Goal: Task Accomplishment & Management: Manage account settings

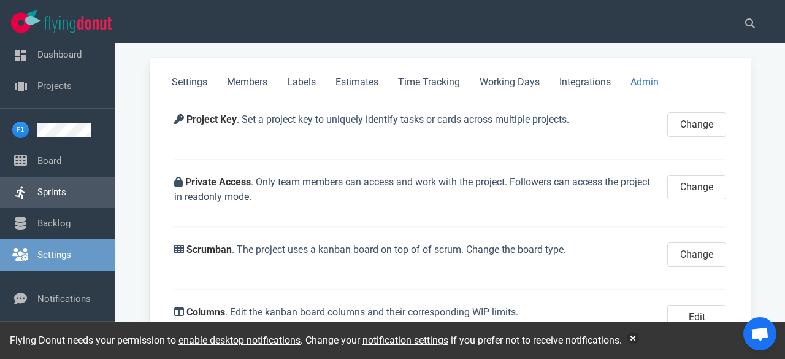
scroll to position [124, 0]
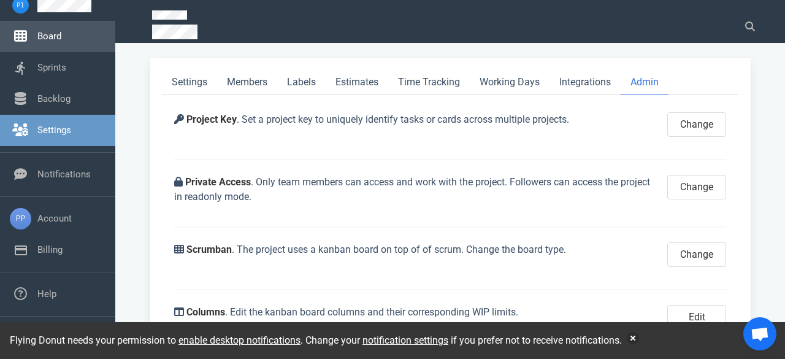
click at [55, 40] on link "Board" at bounding box center [49, 36] width 24 height 11
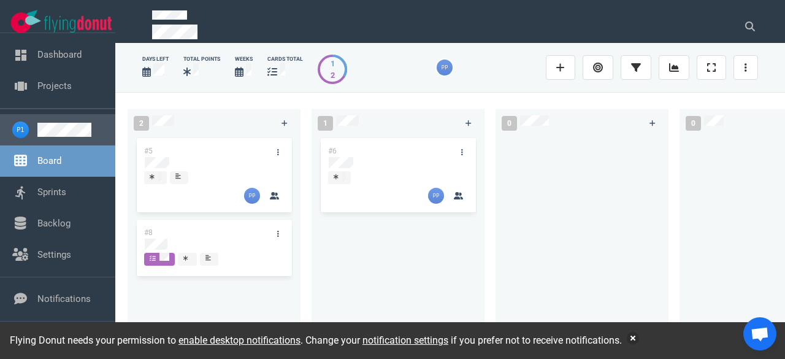
click at [56, 131] on link at bounding box center [71, 130] width 68 height 14
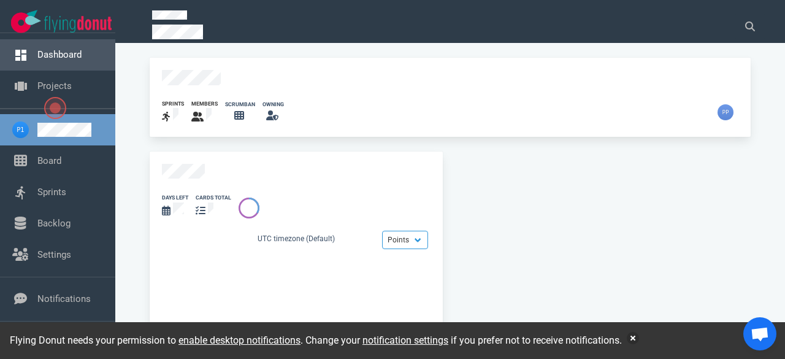
click at [55, 57] on link "Dashboard" at bounding box center [59, 54] width 44 height 11
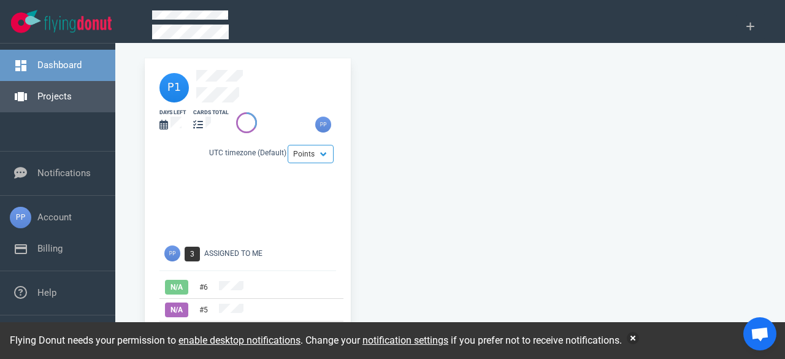
click at [50, 97] on link "Projects" at bounding box center [54, 96] width 34 height 11
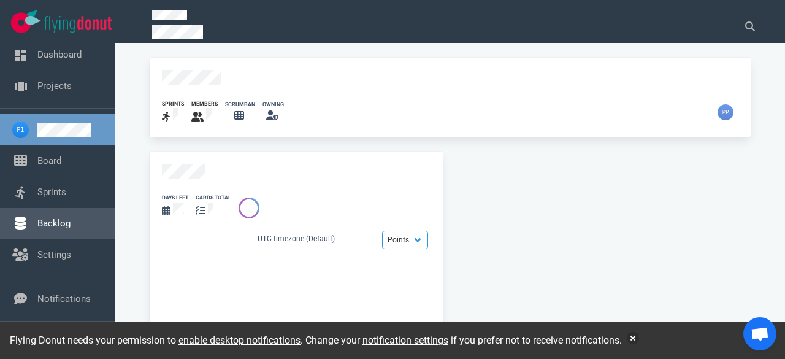
click at [67, 220] on link "Backlog" at bounding box center [53, 223] width 33 height 11
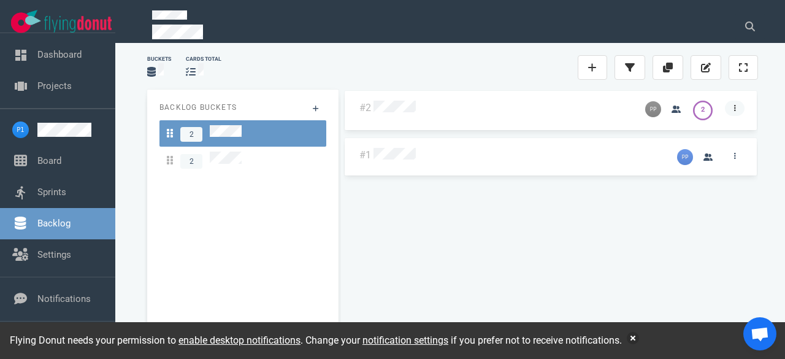
click at [736, 110] on icon at bounding box center [735, 107] width 2 height 7
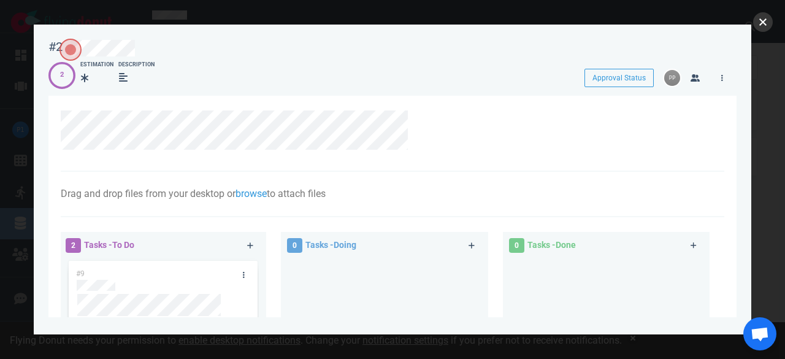
click at [762, 28] on button "close" at bounding box center [763, 22] width 20 height 20
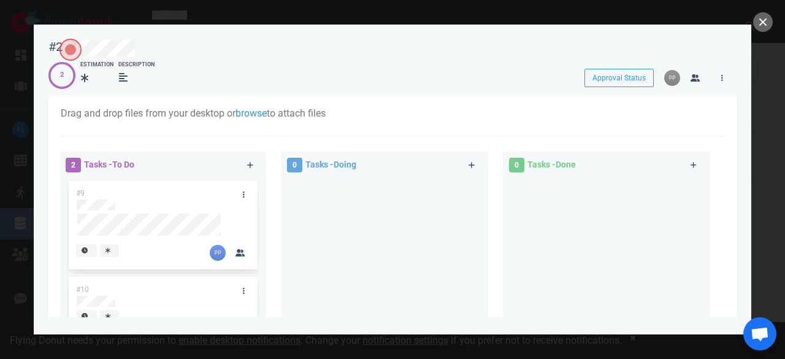
scroll to position [61, 0]
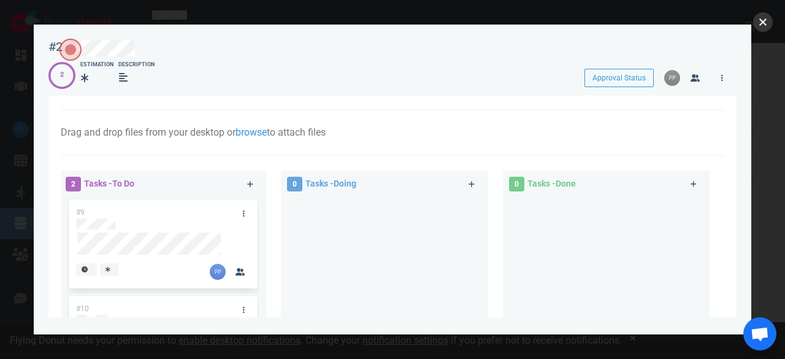
click at [764, 17] on button "close" at bounding box center [763, 22] width 20 height 20
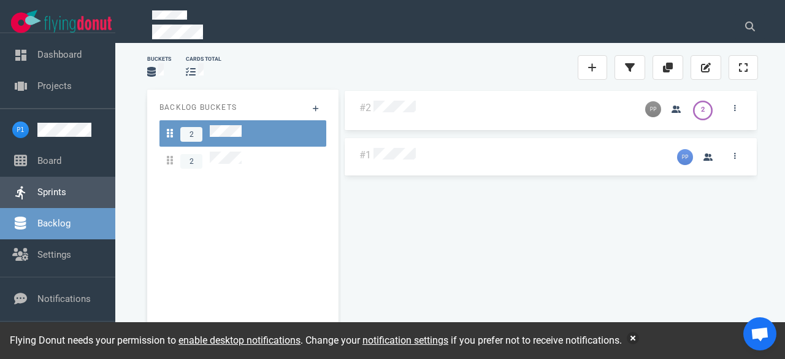
click at [54, 188] on link "Sprints" at bounding box center [51, 191] width 29 height 11
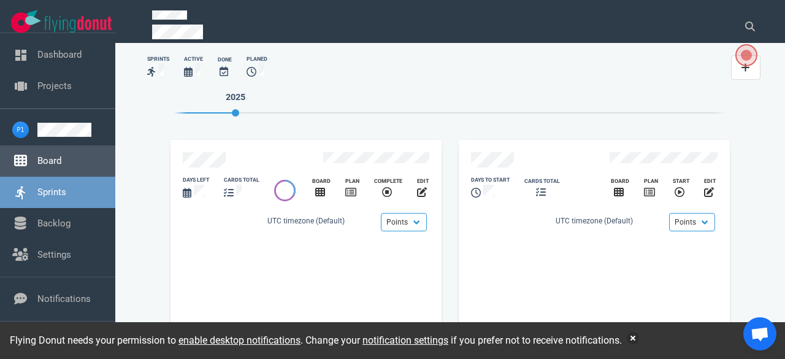
click at [61, 159] on link "Board" at bounding box center [49, 160] width 24 height 11
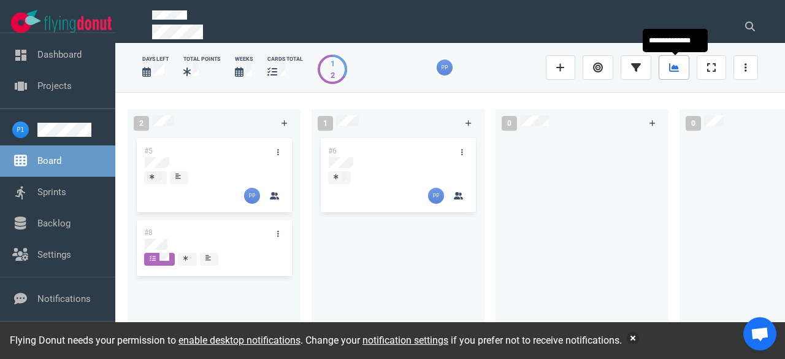
click at [687, 68] on link at bounding box center [674, 67] width 31 height 25
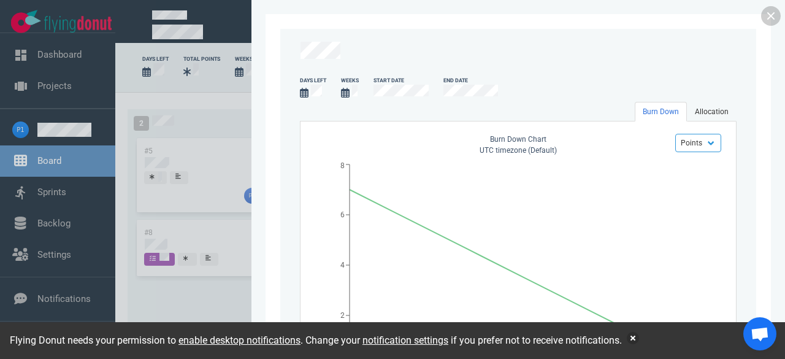
click at [708, 110] on link "Allocation" at bounding box center [712, 112] width 50 height 20
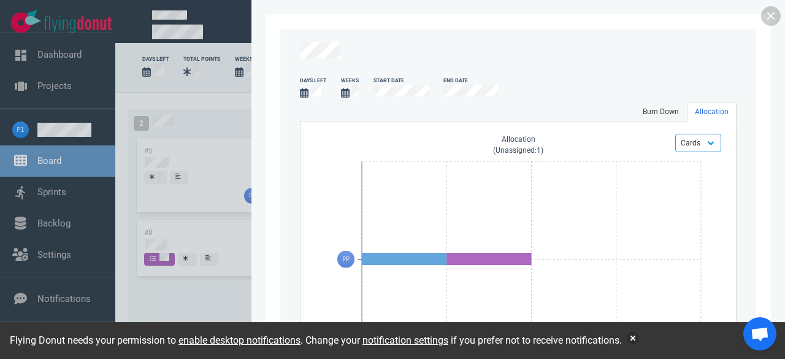
click at [675, 111] on link "Burn Down" at bounding box center [661, 112] width 52 height 20
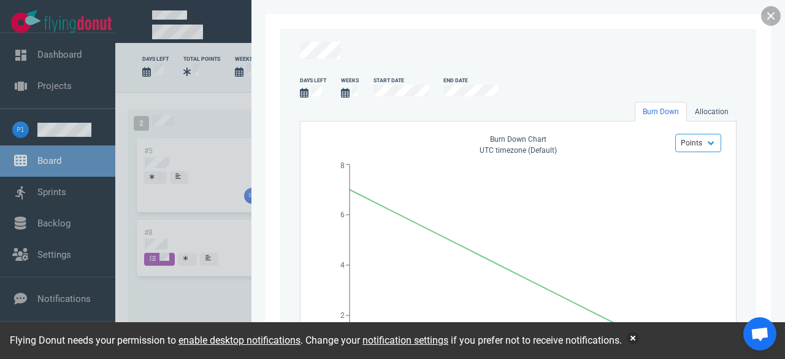
click at [771, 17] on link at bounding box center [771, 16] width 20 height 20
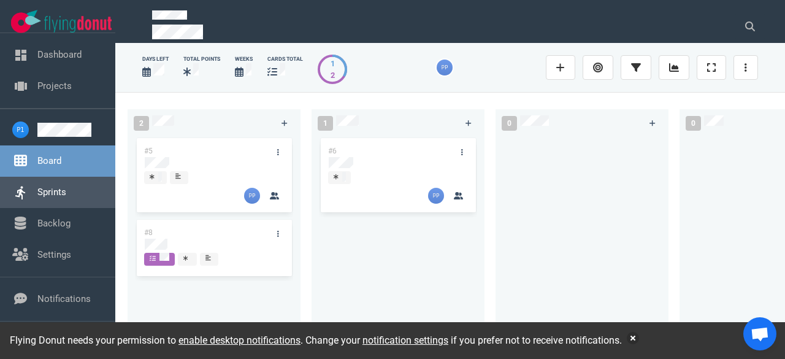
click at [56, 188] on link "Sprints" at bounding box center [51, 191] width 29 height 11
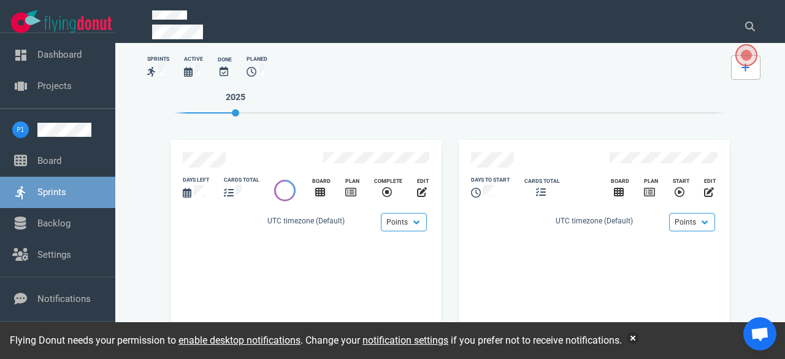
click at [749, 74] on link at bounding box center [745, 67] width 29 height 25
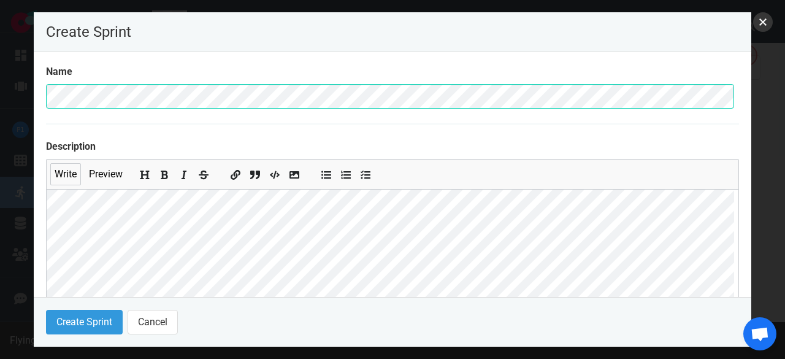
click at [757, 21] on button "close" at bounding box center [763, 22] width 20 height 20
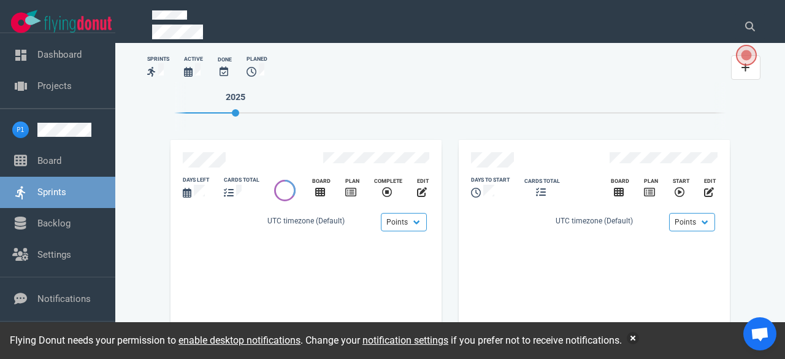
click at [742, 59] on span "Open the dialog" at bounding box center [746, 55] width 16 height 16
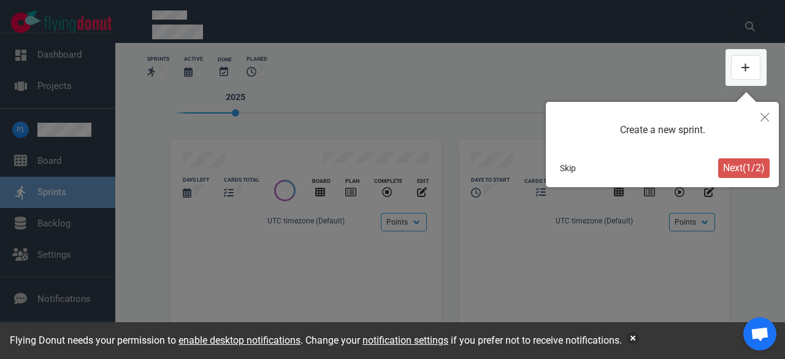
click at [763, 118] on icon "Close" at bounding box center [764, 117] width 9 height 9
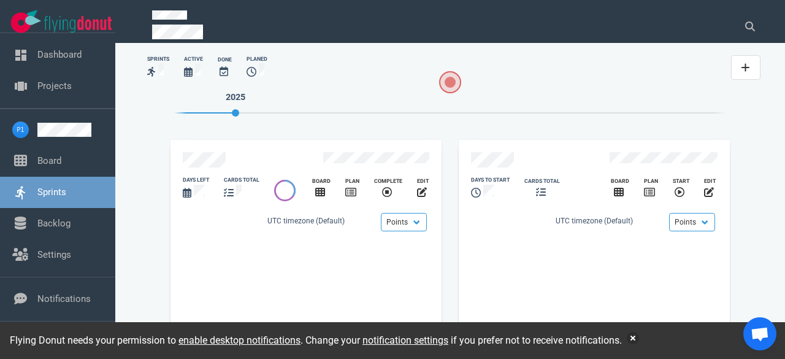
click at [448, 82] on span "Open the dialog" at bounding box center [450, 82] width 19 height 19
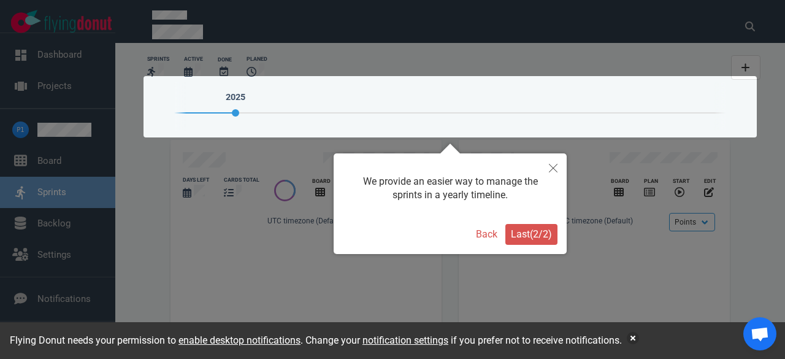
click at [520, 241] on button "Last ( 2 / 2 )" at bounding box center [531, 234] width 52 height 21
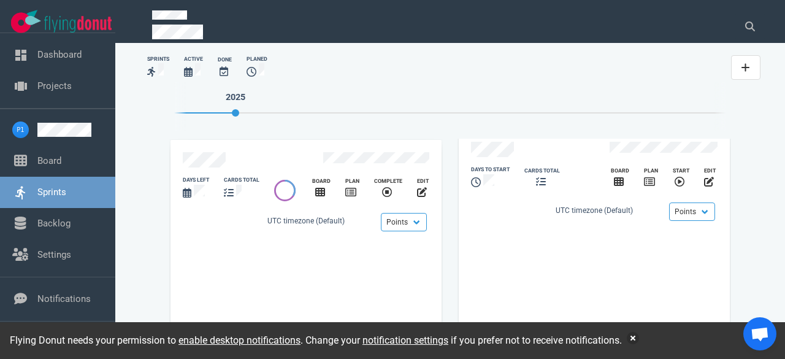
scroll to position [13, 0]
click at [686, 207] on select "Points Hours" at bounding box center [692, 209] width 46 height 18
click at [316, 188] on icon "slide 1 of 2" at bounding box center [320, 192] width 10 height 9
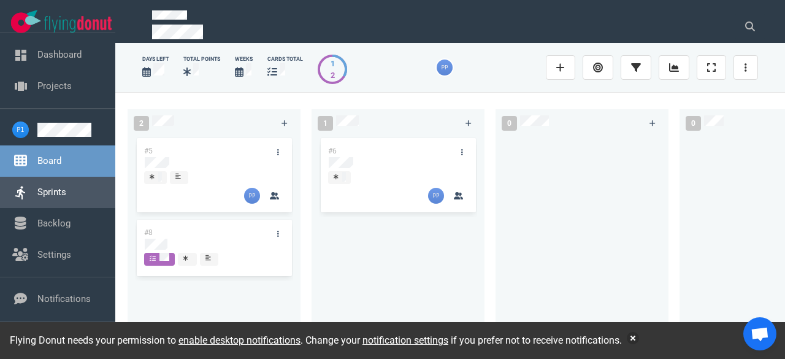
click at [37, 188] on link "Sprints" at bounding box center [51, 191] width 29 height 11
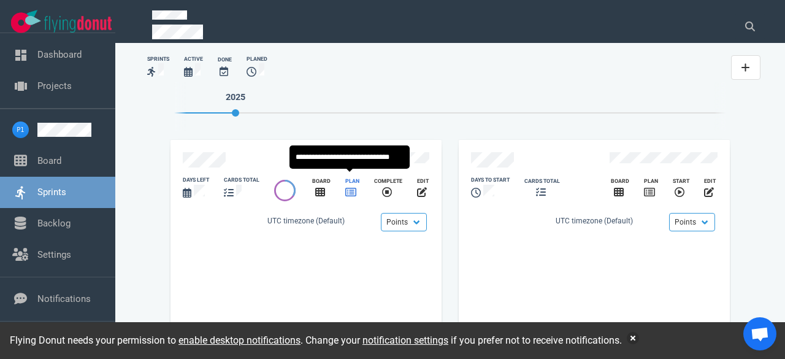
click at [352, 187] on icon "slide 1 of 2" at bounding box center [350, 192] width 11 height 10
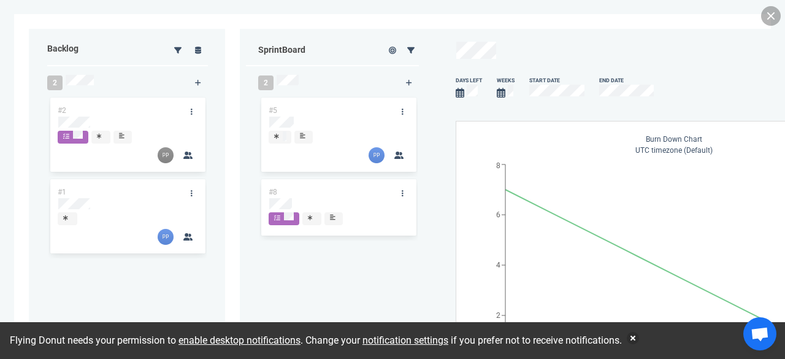
click at [776, 19] on link at bounding box center [771, 16] width 20 height 20
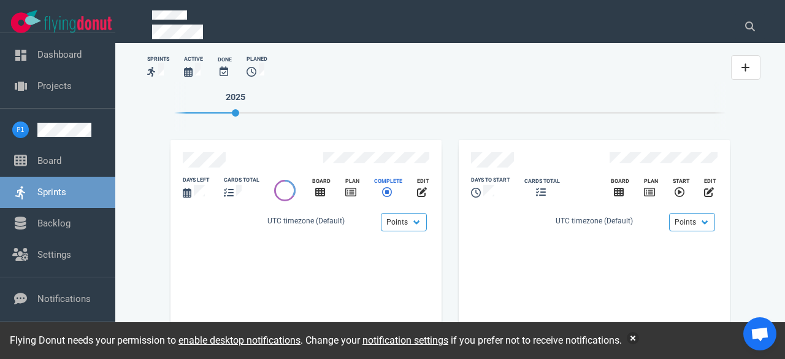
click at [383, 189] on icon "slide 1 of 2" at bounding box center [387, 192] width 10 height 10
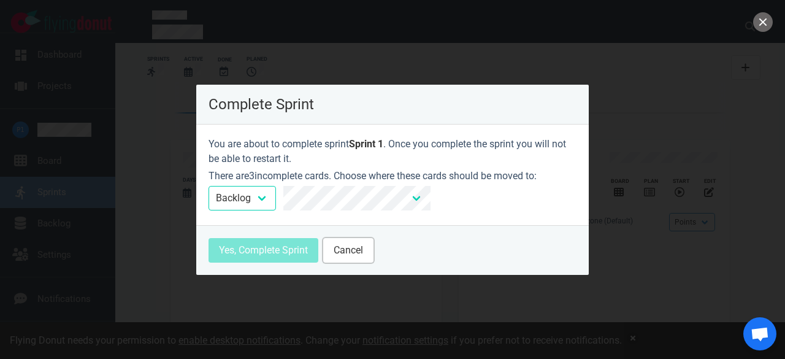
click at [340, 250] on button "Cancel" at bounding box center [348, 250] width 50 height 25
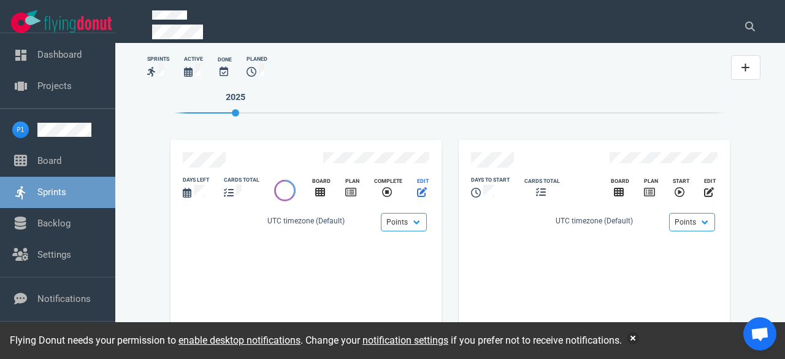
click at [421, 188] on icon "slide 1 of 2" at bounding box center [422, 192] width 10 height 10
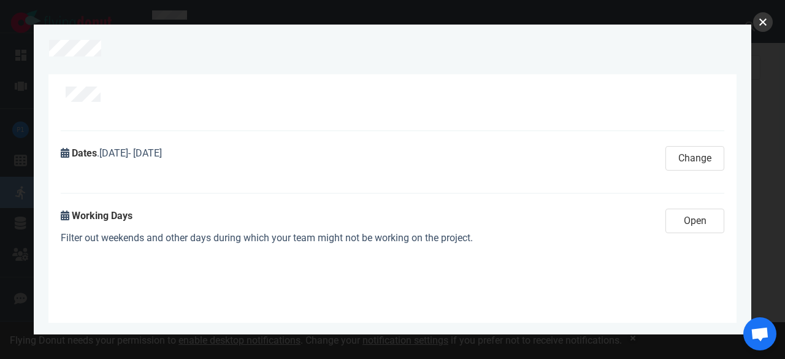
click at [762, 24] on button "close" at bounding box center [763, 22] width 20 height 20
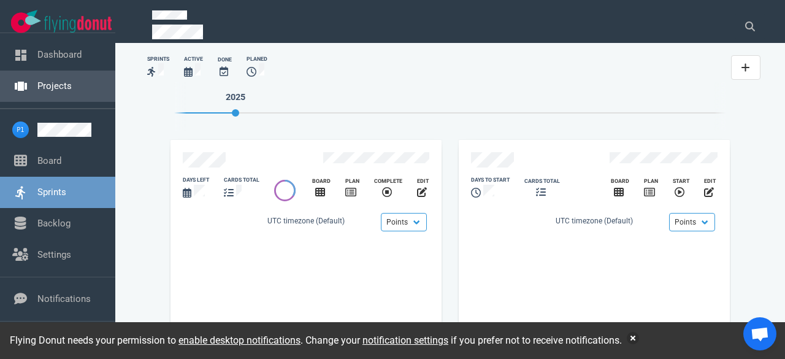
click at [52, 90] on link "Projects" at bounding box center [54, 85] width 34 height 11
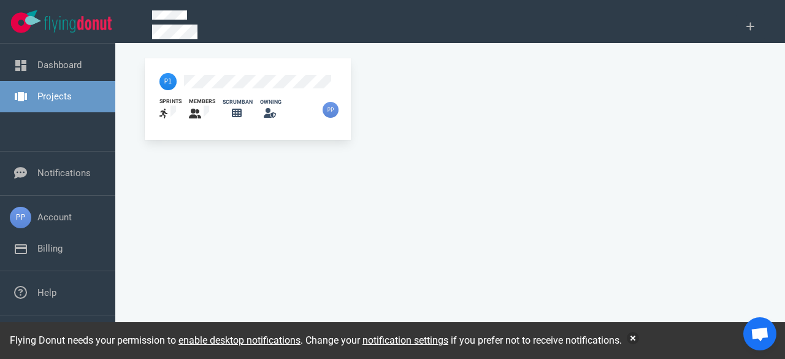
click at [235, 110] on icon at bounding box center [237, 113] width 10 height 10
click at [69, 68] on link "Dashboard" at bounding box center [59, 64] width 44 height 11
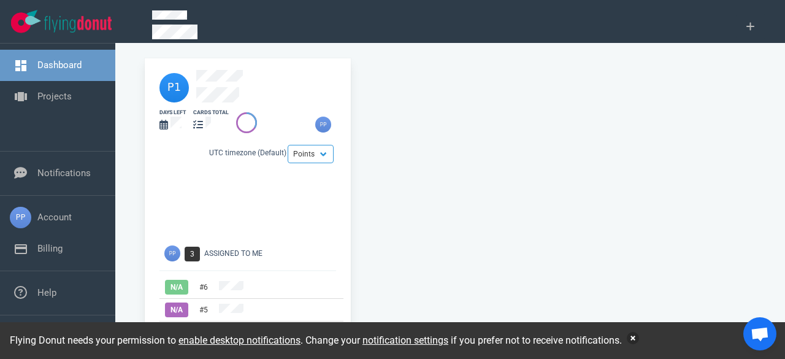
click at [635, 338] on button "button" at bounding box center [633, 338] width 12 height 12
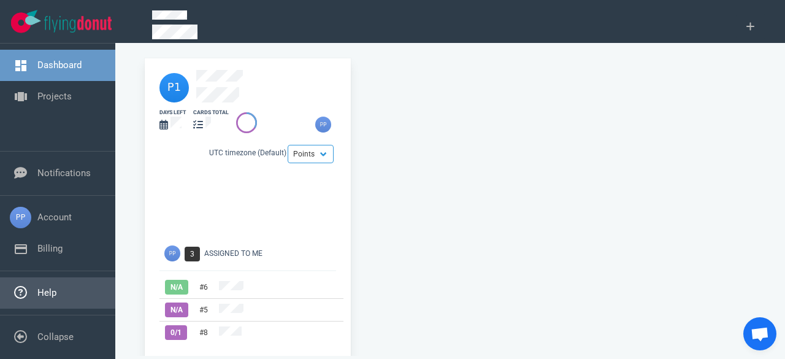
click at [37, 293] on link "Help" at bounding box center [46, 292] width 19 height 11
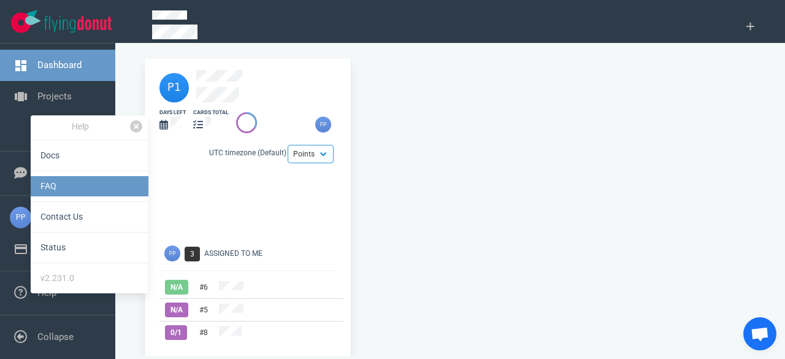
click at [60, 183] on link "FAQ" at bounding box center [90, 186] width 118 height 20
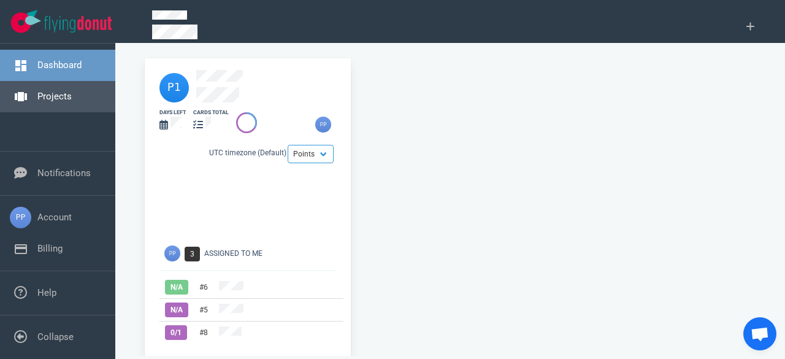
click at [71, 101] on link "Projects" at bounding box center [54, 96] width 34 height 11
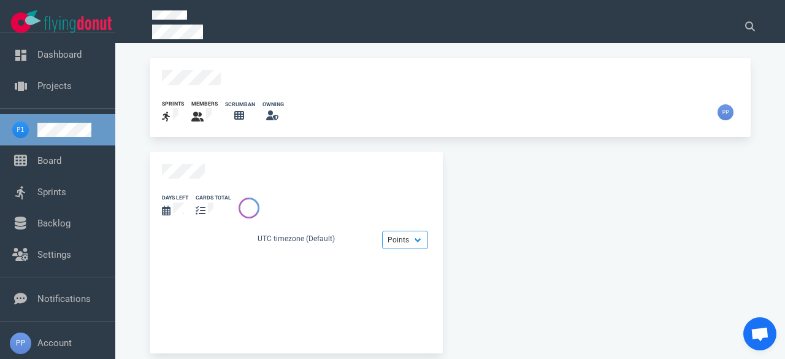
click at [235, 115] on icon at bounding box center [239, 115] width 10 height 9
